Goal: Navigation & Orientation: Go to known website

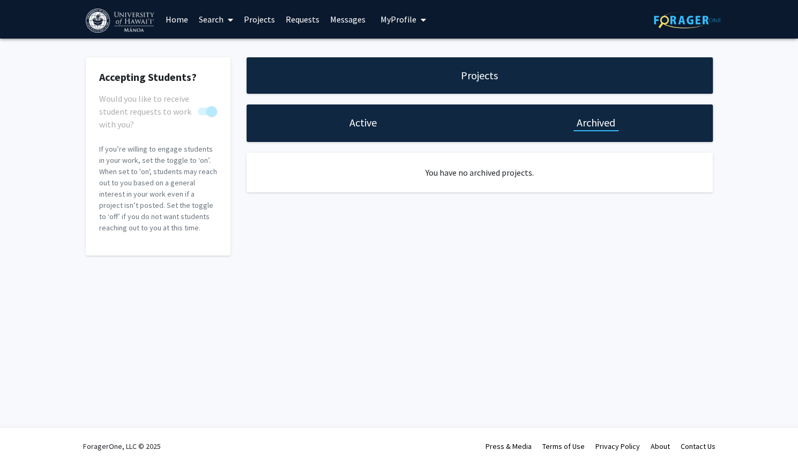
checkbox input "true"
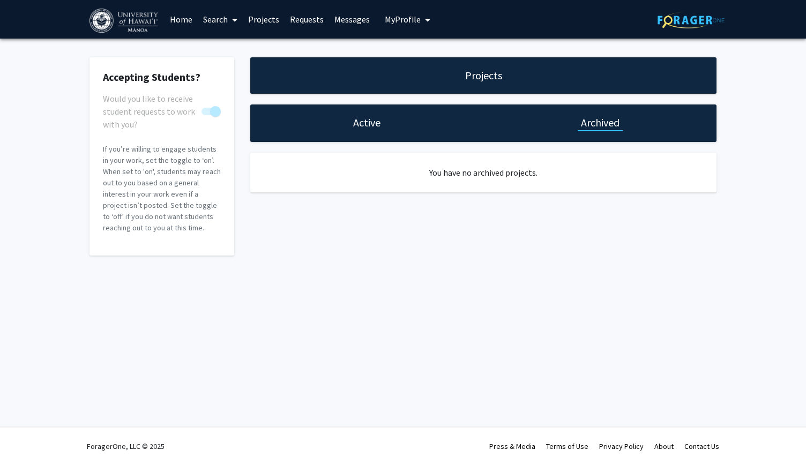
click at [179, 20] on link "Home" at bounding box center [180, 20] width 33 height 38
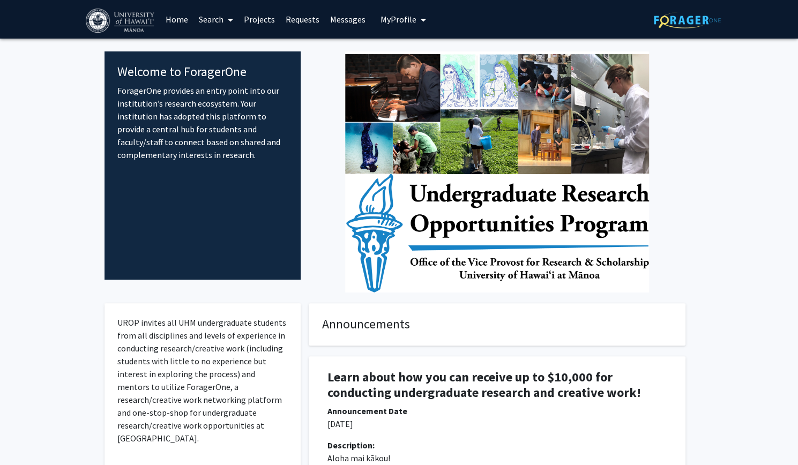
click at [408, 18] on span "My Profile" at bounding box center [398, 19] width 36 height 11
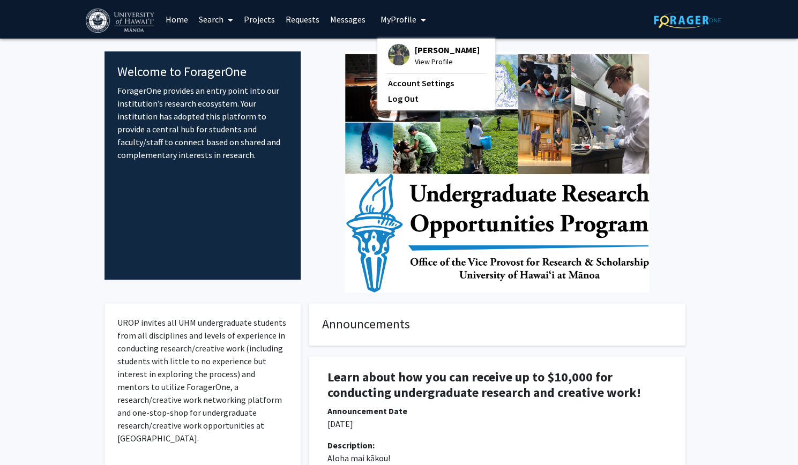
click at [433, 62] on span "View Profile" at bounding box center [447, 62] width 65 height 12
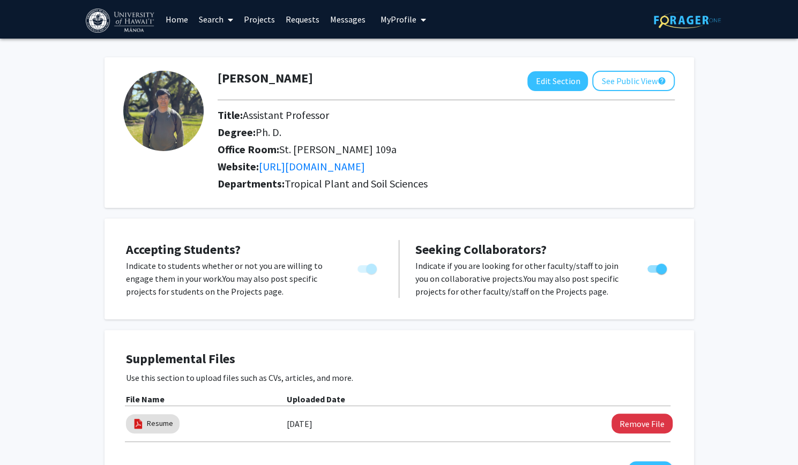
click at [345, 13] on link "Messages" at bounding box center [348, 20] width 46 height 38
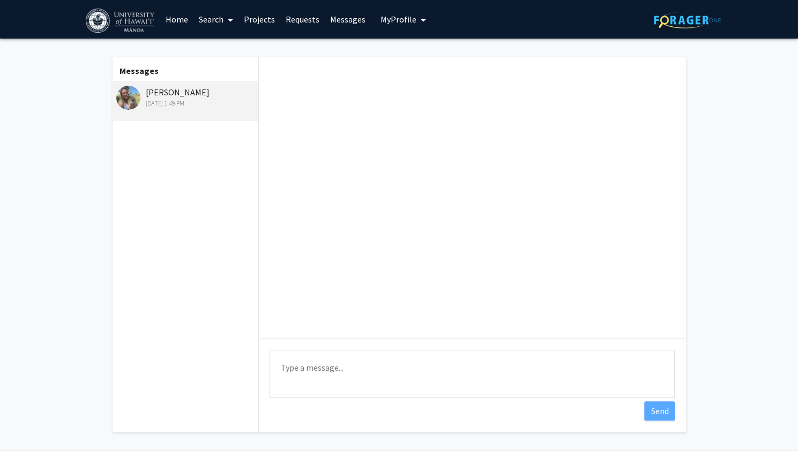
scroll to position [190, 0]
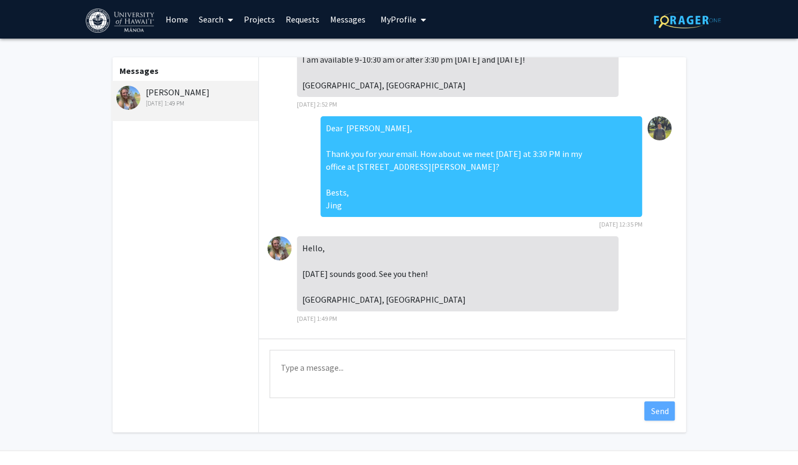
click at [171, 23] on link "Home" at bounding box center [176, 20] width 33 height 38
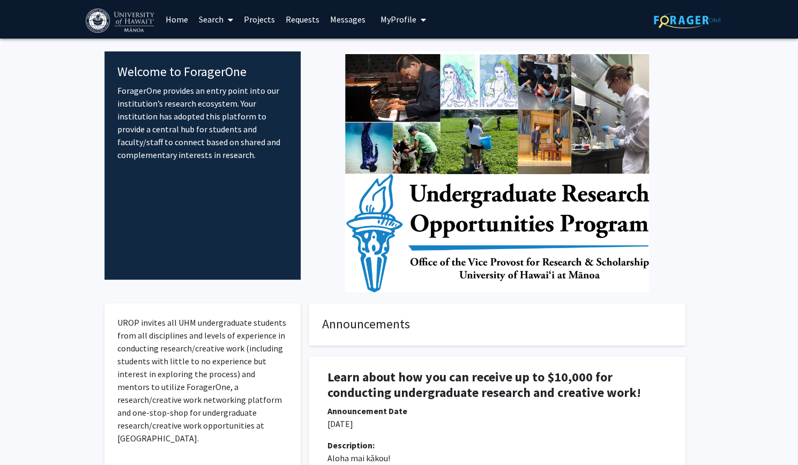
click at [256, 20] on link "Projects" at bounding box center [259, 20] width 42 height 38
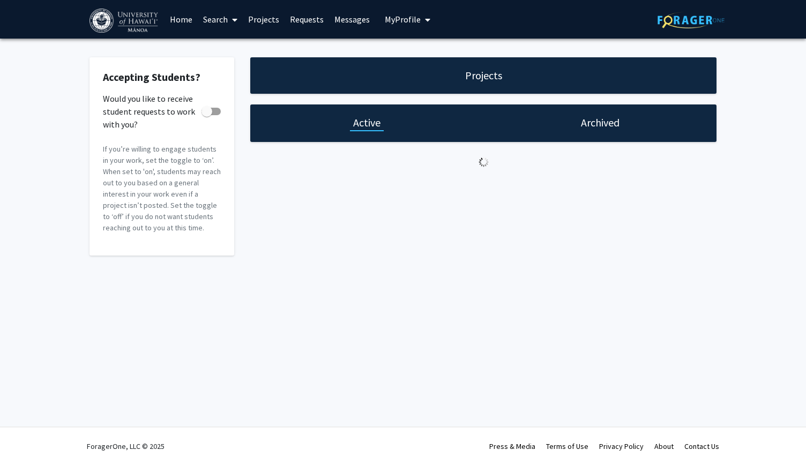
checkbox input "true"
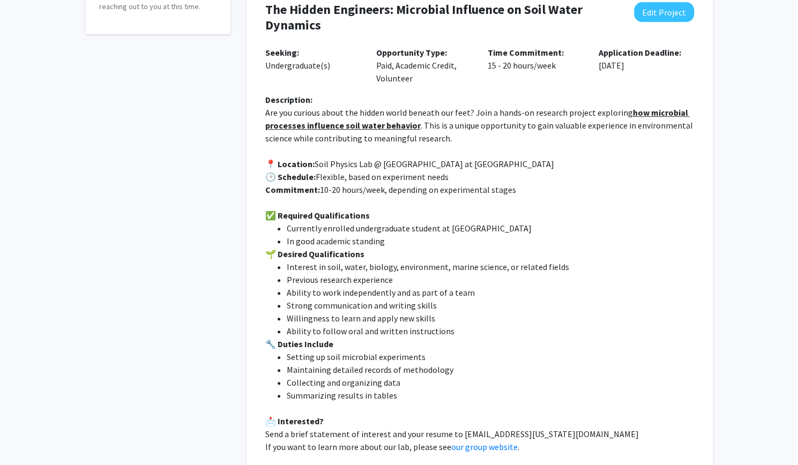
scroll to position [296, 0]
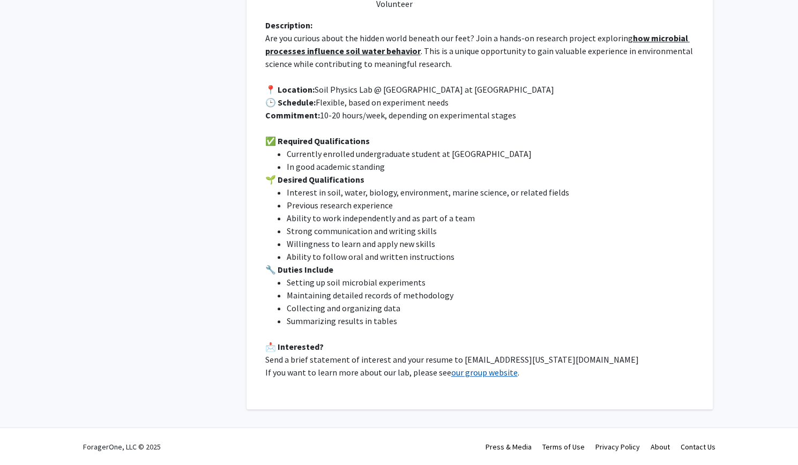
click at [477, 374] on link "our group website" at bounding box center [484, 372] width 66 height 11
